Goal: Task Accomplishment & Management: Manage account settings

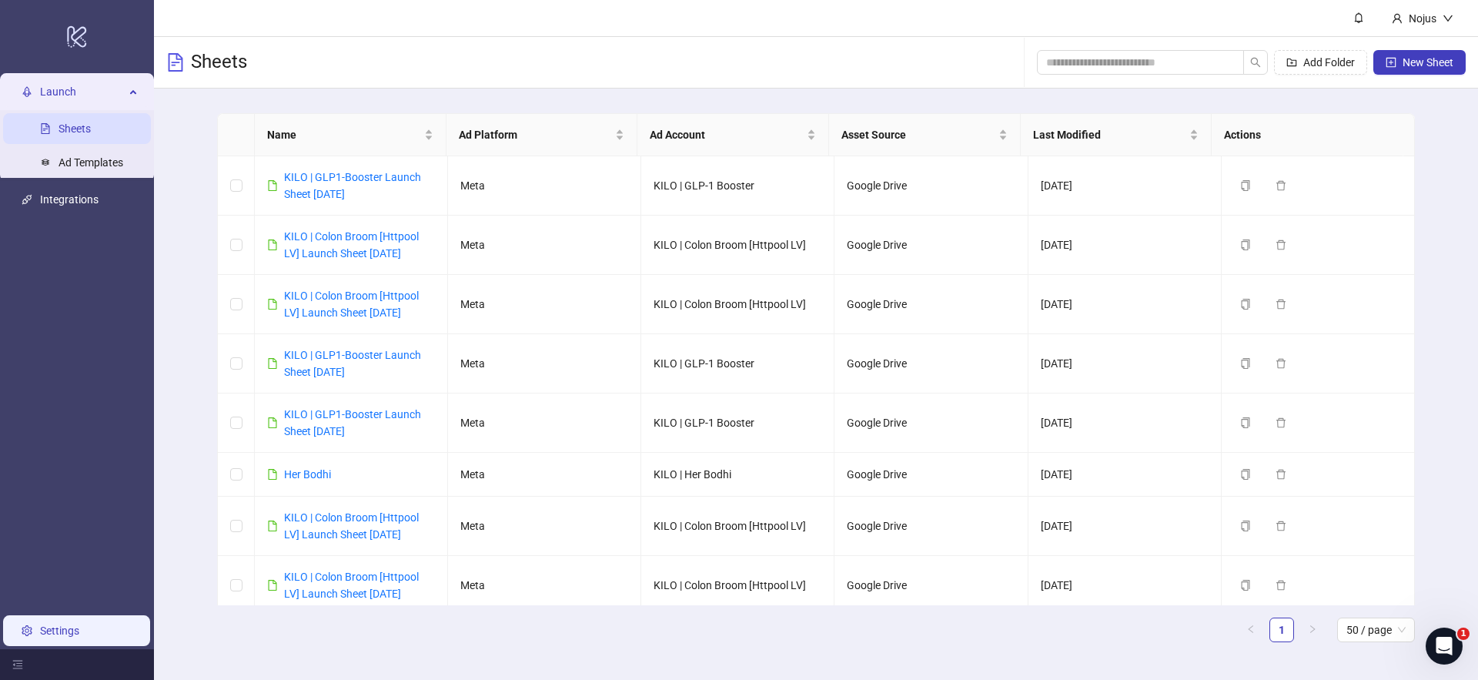
click at [52, 632] on link "Settings" at bounding box center [59, 630] width 39 height 12
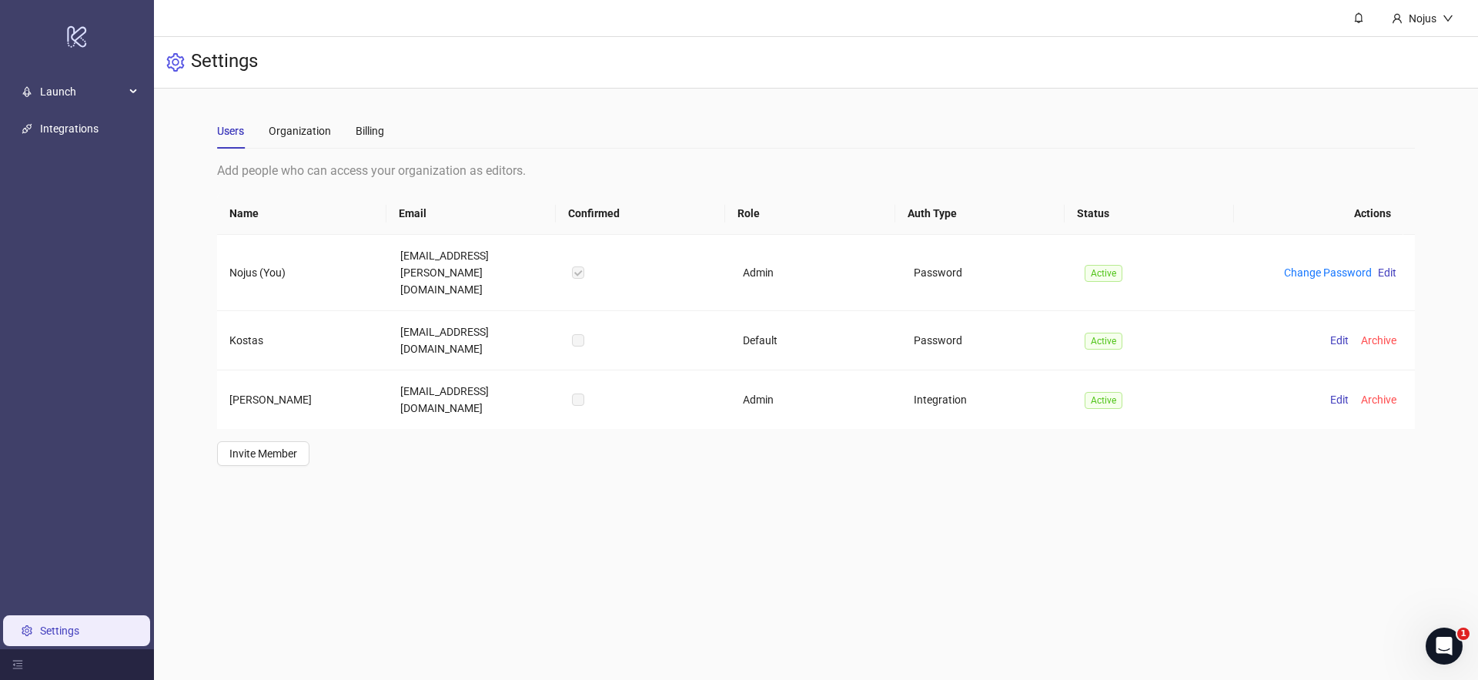
click at [397, 146] on div "Users Organization Billing" at bounding box center [816, 130] width 1198 height 35
click at [369, 137] on div "Billing" at bounding box center [370, 130] width 28 height 17
